Goal: Navigation & Orientation: Find specific page/section

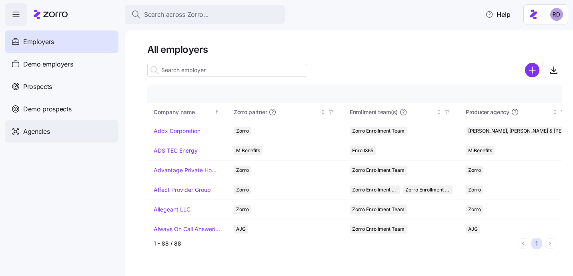
click at [73, 132] on div "Agencies" at bounding box center [62, 131] width 114 height 22
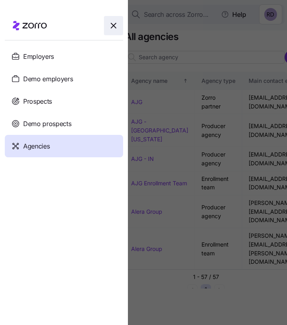
click at [108, 25] on span "button" at bounding box center [113, 25] width 18 height 18
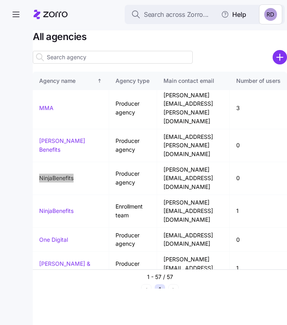
scroll to position [1040, 0]
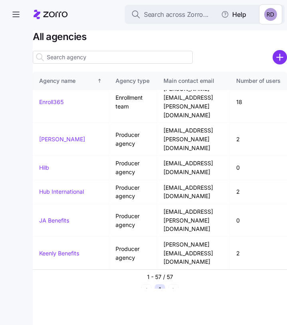
scroll to position [670, 0]
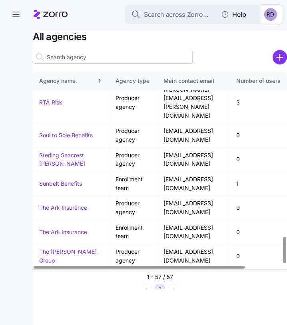
scroll to position [1250, 0]
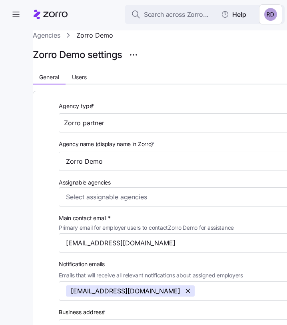
click at [209, 62] on div "Agencies Zorro Demo Zorro Demo settings General Users Agency type * Zorro partn…" at bounding box center [160, 301] width 255 height 542
